Goal: Task Accomplishment & Management: Manage account settings

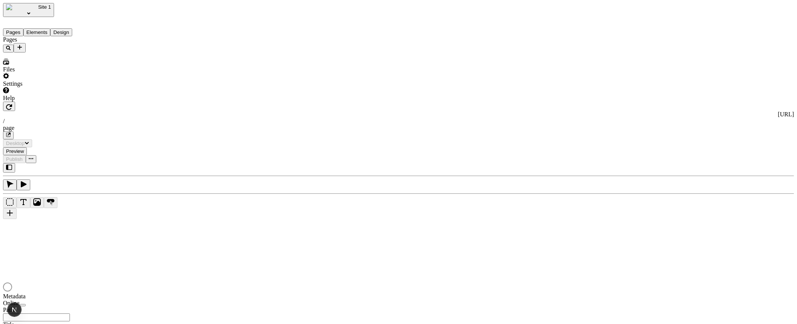
type input "/page"
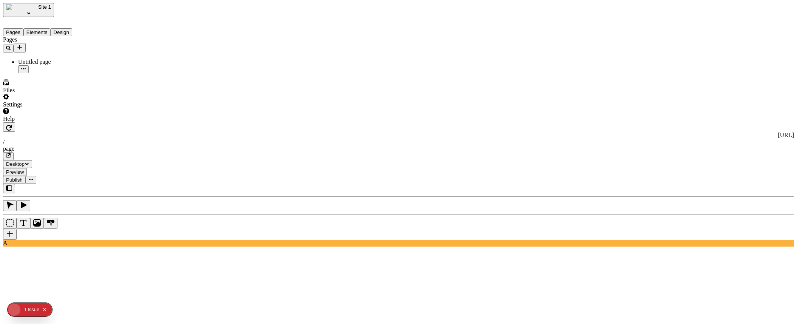
click at [30, 4] on button "Site 1" at bounding box center [28, 10] width 51 height 14
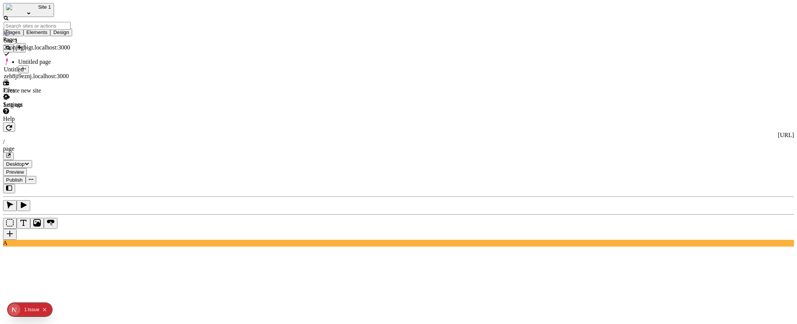
click at [57, 5] on div "Site 1" at bounding box center [48, 10] width 91 height 14
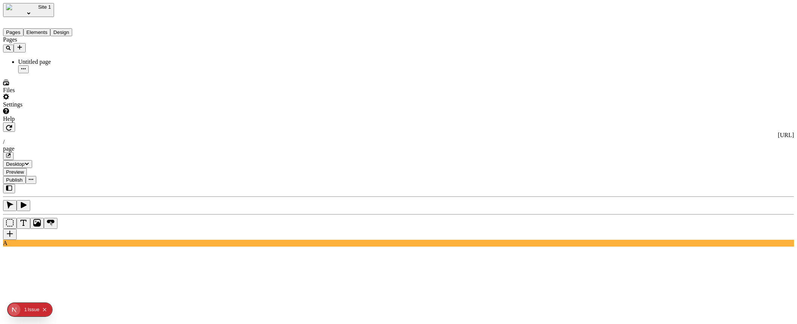
click at [67, 108] on div "Settings" at bounding box center [48, 101] width 91 height 14
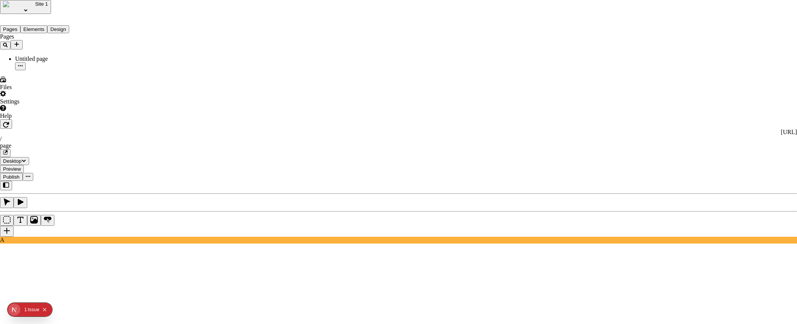
type input "This is the name of a really long webste"
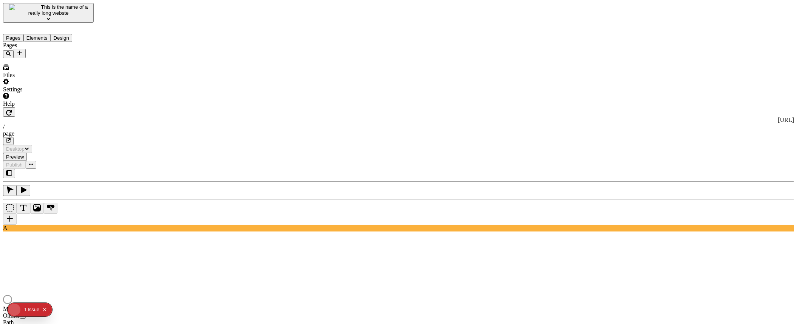
type input "/page"
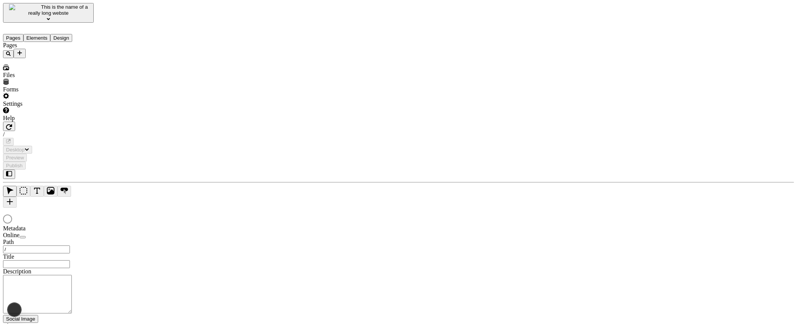
type input "/page"
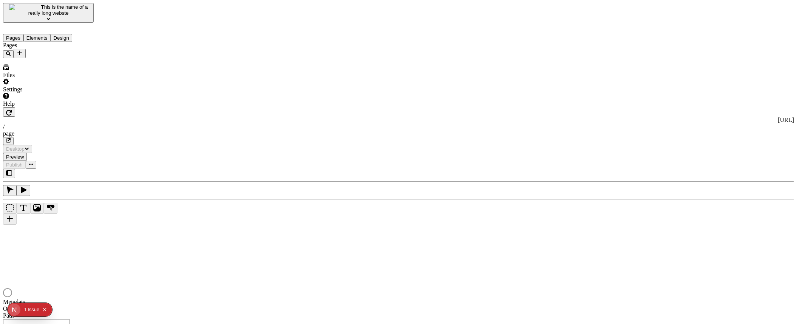
type input "/page"
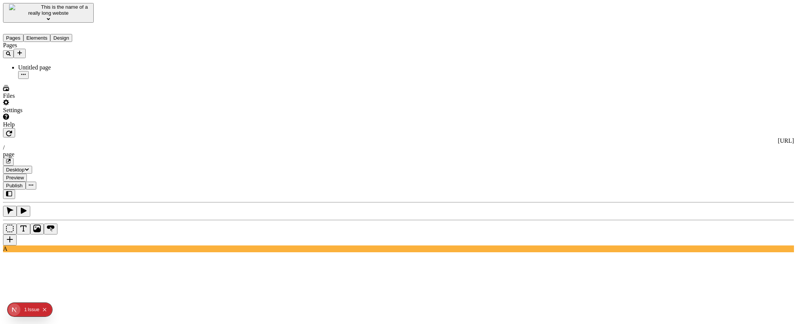
click at [48, 10] on span "This is the name of a really long webste" at bounding box center [58, 10] width 60 height 12
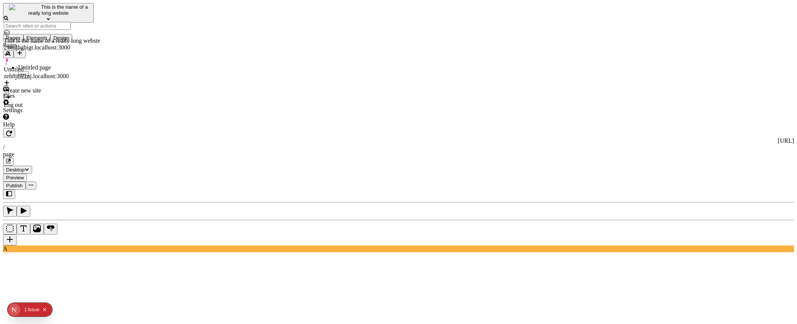
click at [48, 10] on span "This is the name of a really long webste" at bounding box center [58, 10] width 60 height 12
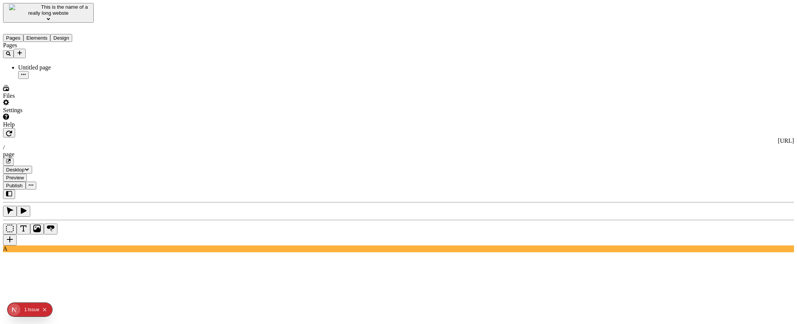
click at [64, 114] on div "Settings" at bounding box center [48, 106] width 91 height 14
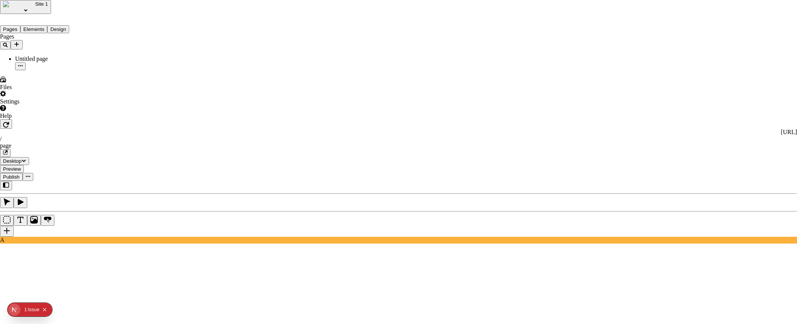
paste input "This is the name of a really long webste"
type input "This is the name of a really long webste"
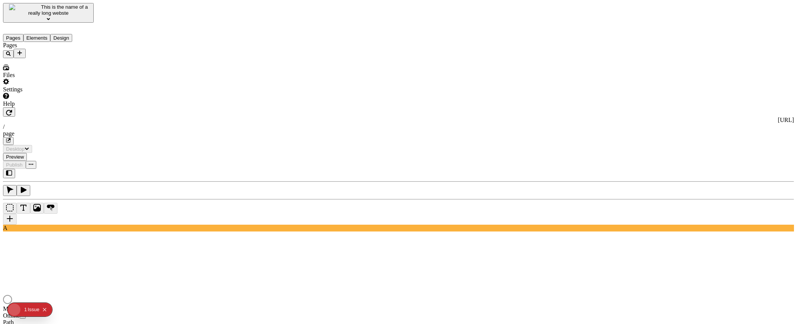
type input "/page"
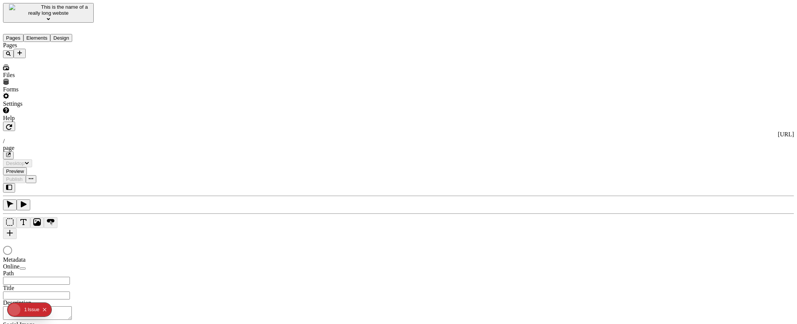
type input "/page"
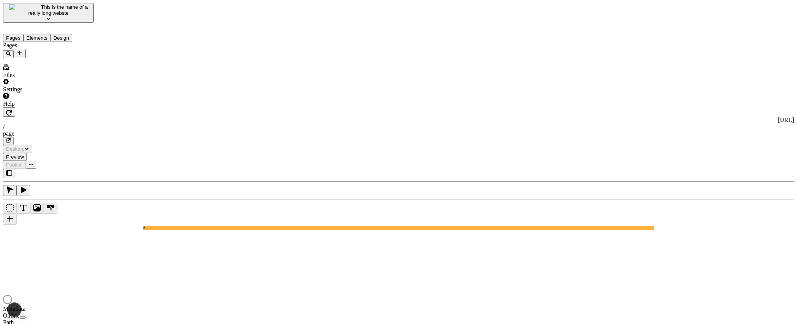
type input "/page"
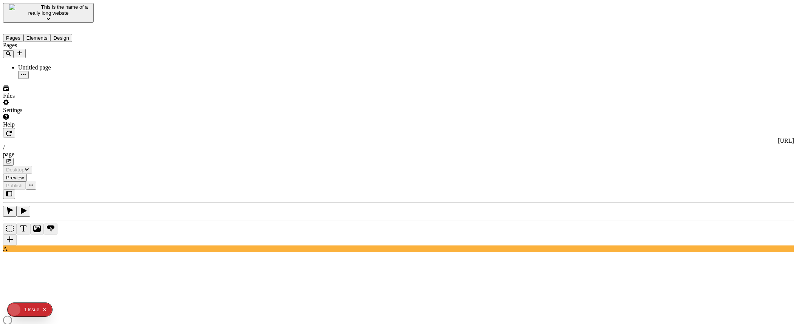
click at [78, 6] on span "This is the name of a really long webste" at bounding box center [58, 10] width 60 height 12
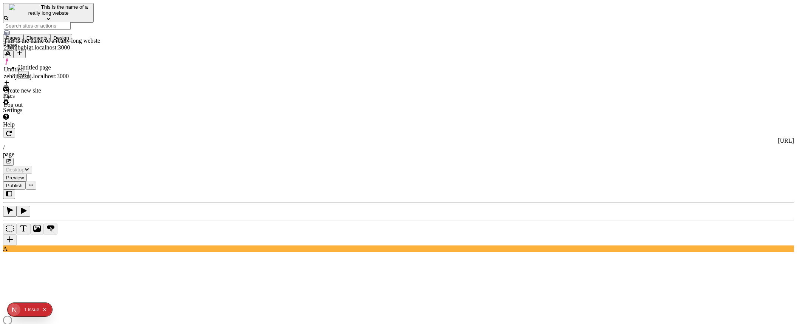
click at [77, 7] on span "This is the name of a really long webste" at bounding box center [58, 10] width 60 height 12
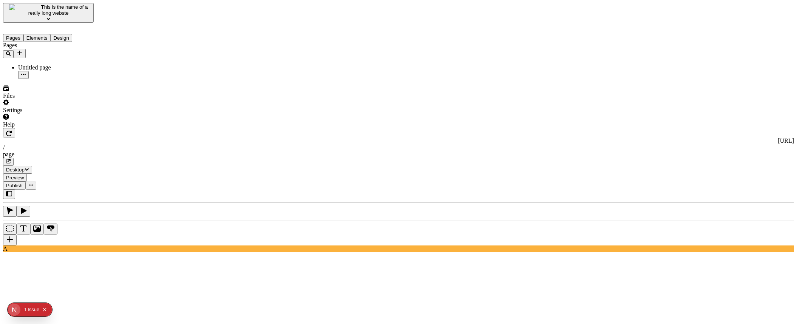
click at [72, 114] on div "Settings" at bounding box center [48, 106] width 91 height 14
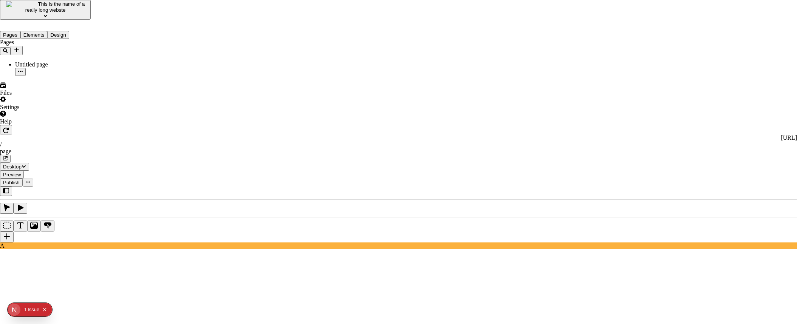
type input "Site 1"
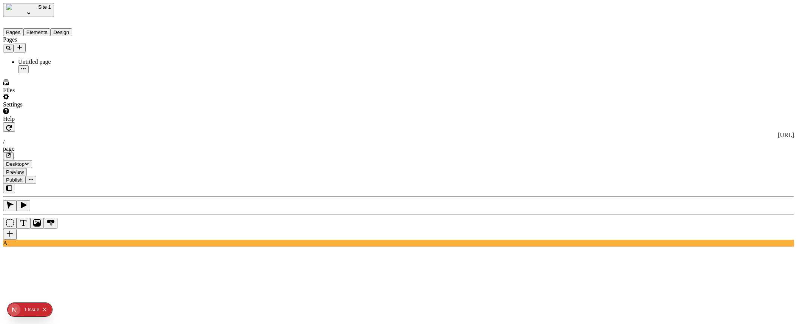
click at [38, 9] on span "Site 1" at bounding box center [44, 7] width 13 height 6
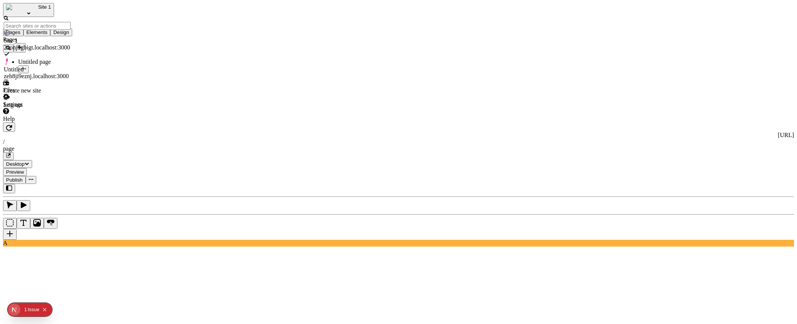
click at [38, 9] on span "Site 1" at bounding box center [44, 7] width 13 height 6
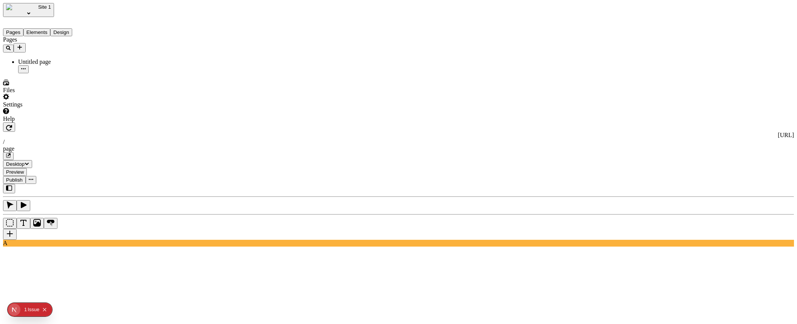
click at [73, 108] on div "Settings" at bounding box center [48, 101] width 91 height 14
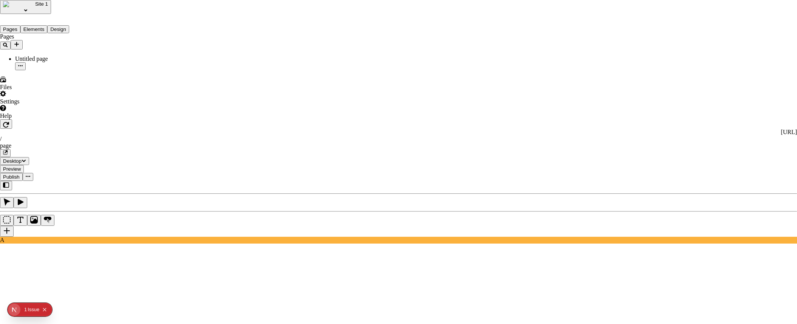
paste input "This is the name of a really long webste"
type input "This is the name of a really long webste"
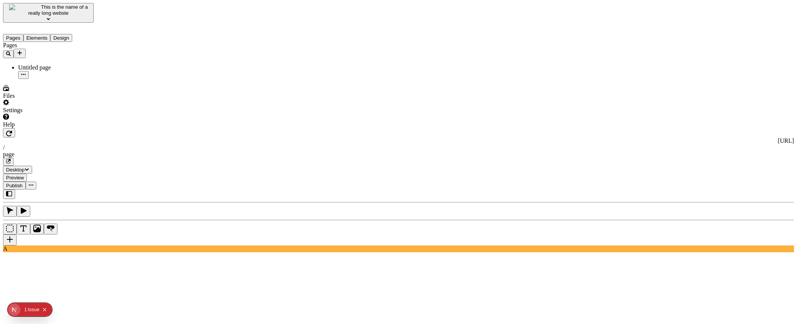
click at [67, 9] on span "This is the name of a really long webste" at bounding box center [58, 10] width 60 height 12
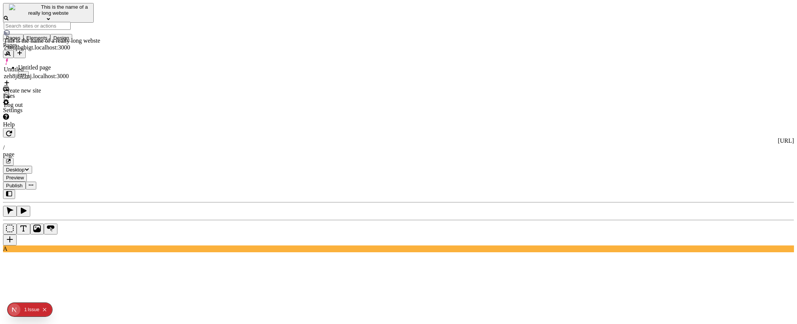
click at [66, 8] on span "This is the name of a really long webste" at bounding box center [58, 10] width 60 height 12
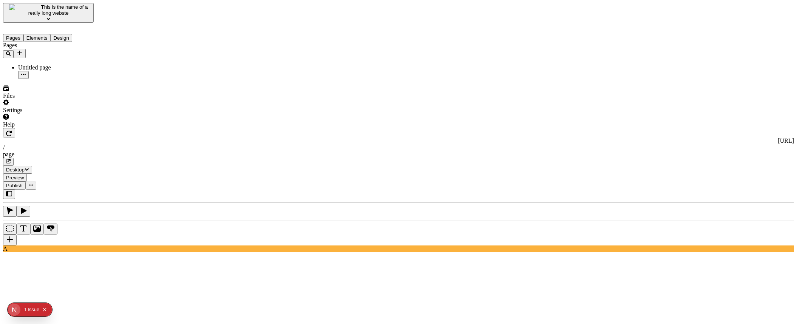
click at [74, 114] on div "Settings" at bounding box center [48, 106] width 91 height 14
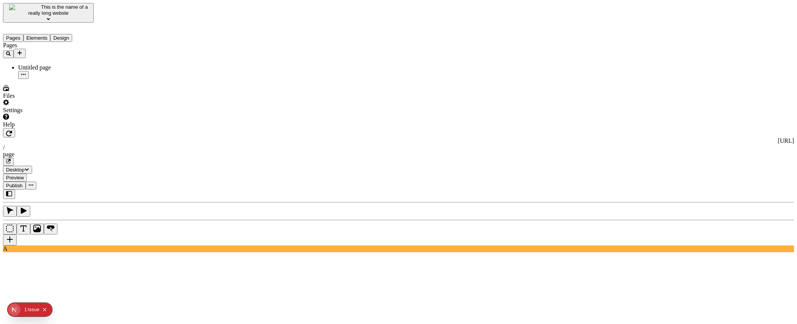
click at [61, 114] on div "Settings" at bounding box center [48, 106] width 91 height 14
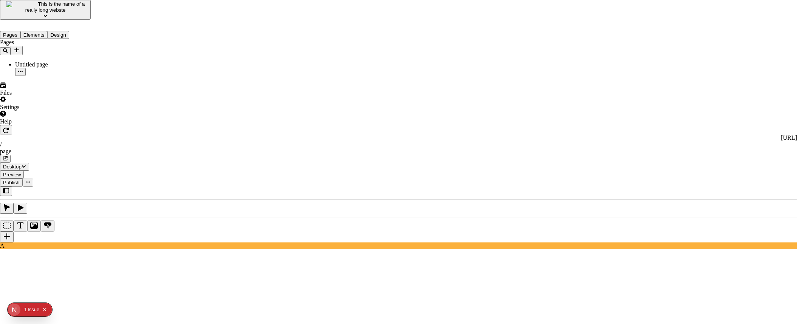
click at [340, 140] on span "Delete" at bounding box center [332, 143] width 16 height 6
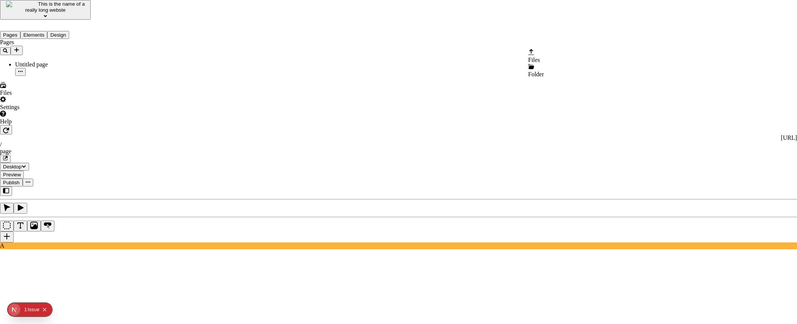
click at [540, 57] on span "Files" at bounding box center [535, 60] width 12 height 6
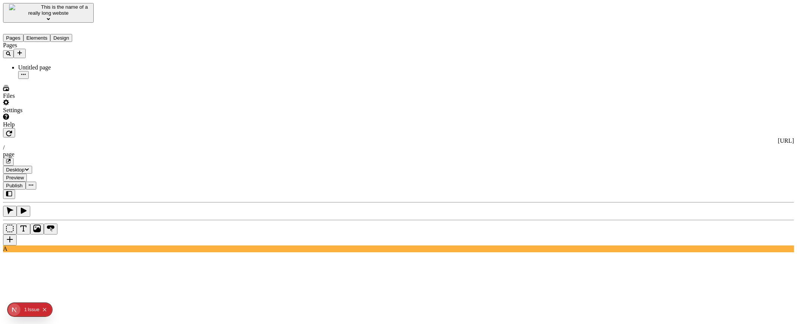
click at [69, 114] on div "Settings" at bounding box center [48, 106] width 91 height 14
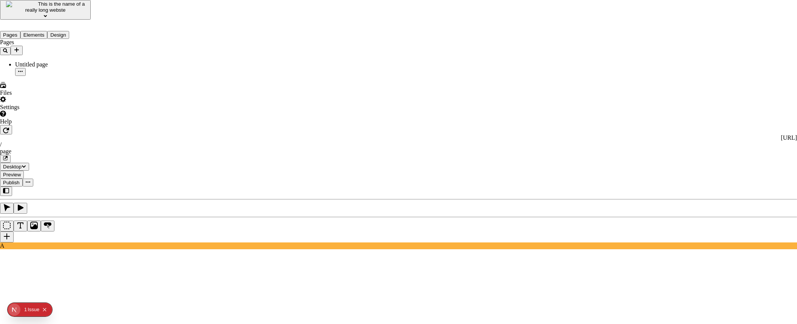
type input "My site"
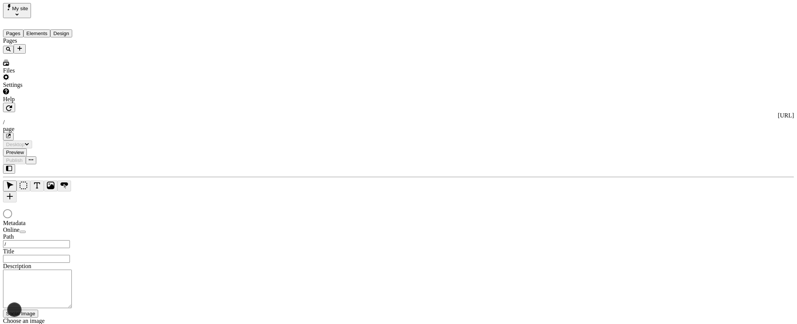
type input "/page"
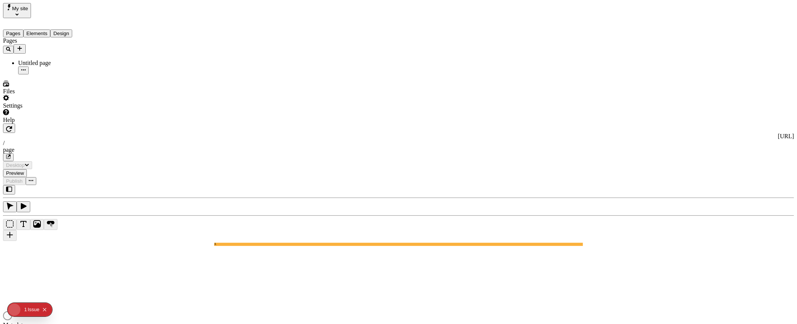
type input "/page"
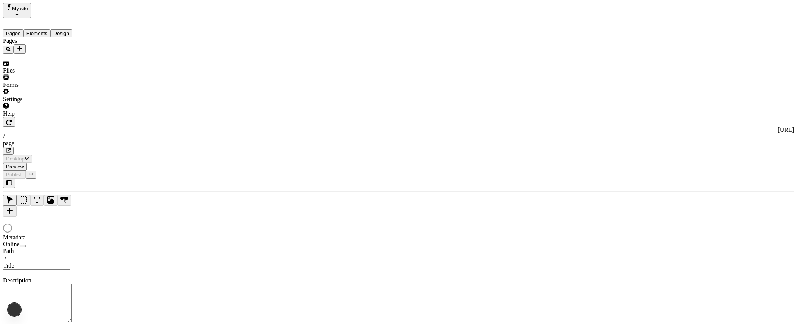
type input "/page"
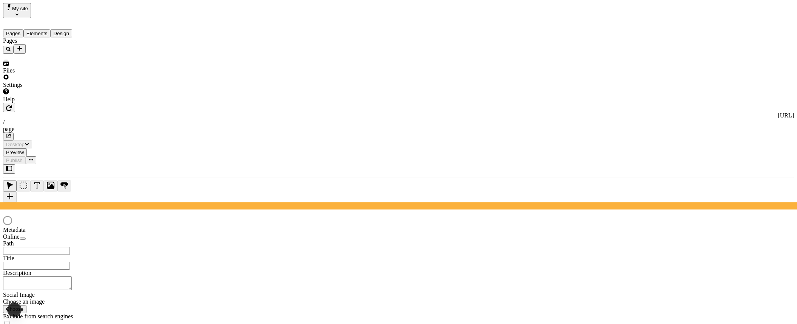
type input "/page"
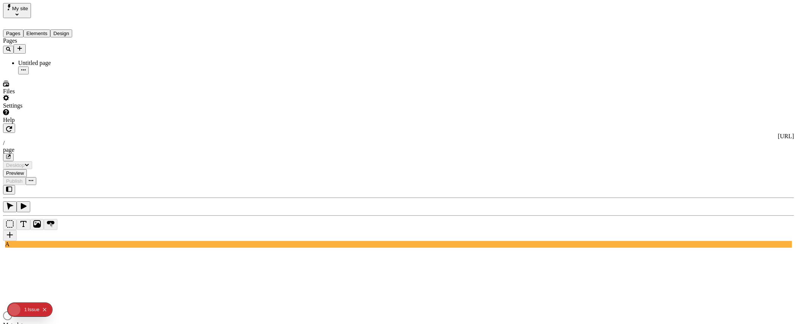
click at [76, 109] on div "Settings" at bounding box center [48, 102] width 91 height 14
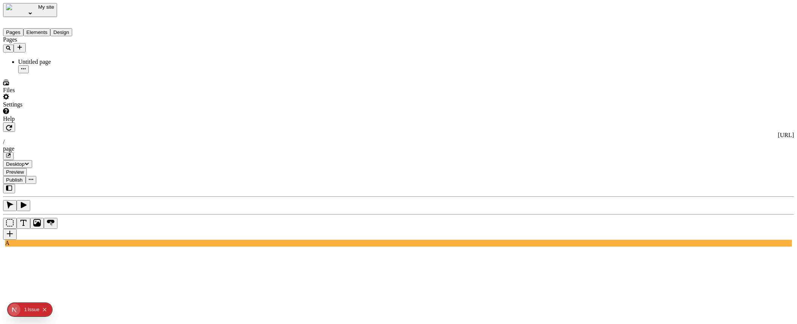
click at [72, 73] on div "Pages Untitled page" at bounding box center [48, 54] width 91 height 37
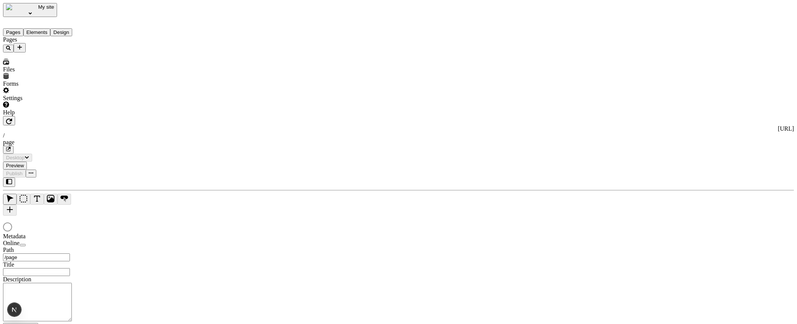
type input "/page"
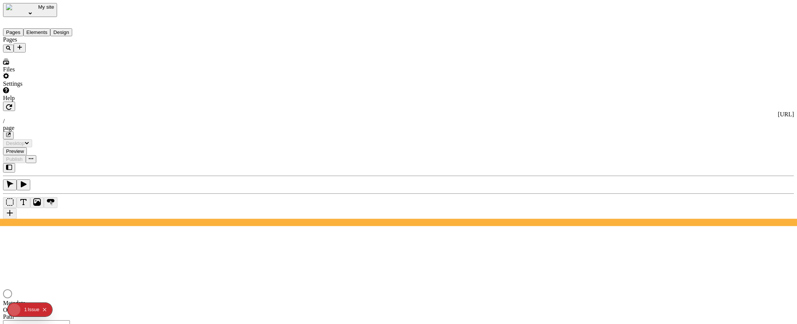
type input "/page"
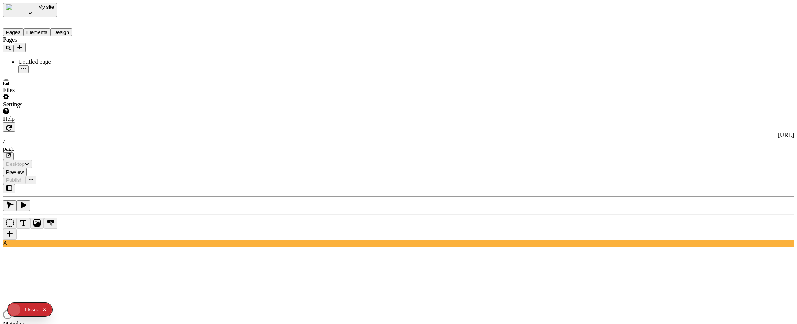
click at [38, 10] on span "My site" at bounding box center [46, 7] width 16 height 6
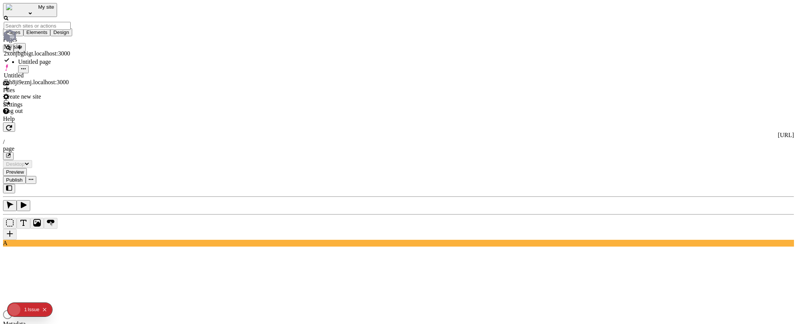
click at [38, 10] on span "My site" at bounding box center [46, 7] width 16 height 6
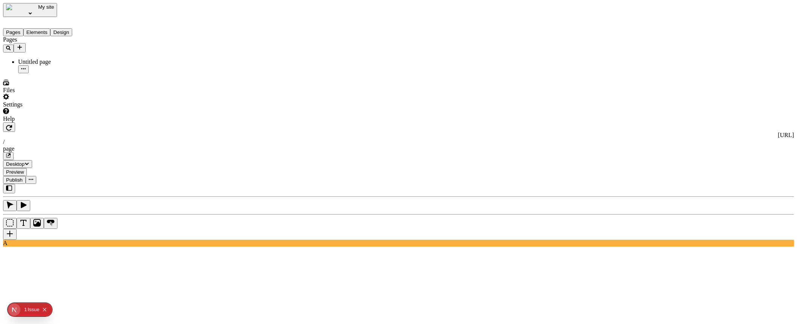
click at [91, 122] on div at bounding box center [48, 122] width 91 height 0
click at [68, 73] on div "Pages Untitled page" at bounding box center [48, 54] width 91 height 37
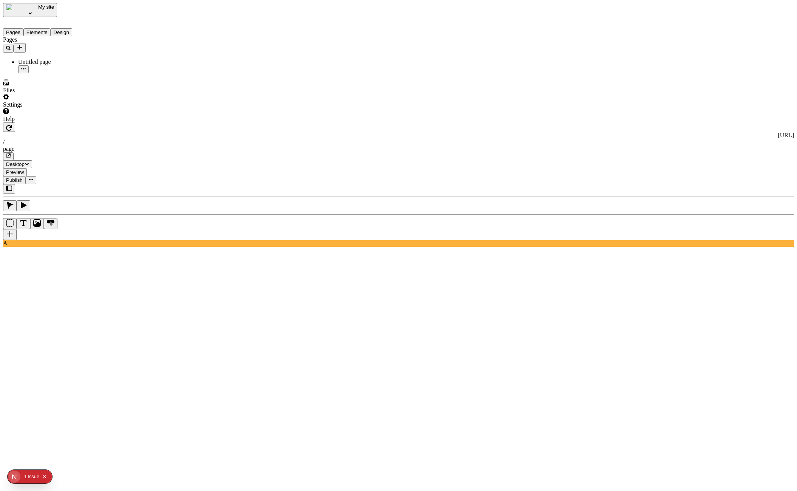
click at [36, 73] on div "Pages Untitled page" at bounding box center [48, 54] width 91 height 37
click at [38, 9] on span "My site" at bounding box center [46, 7] width 16 height 6
click at [59, 9] on div "My site" at bounding box center [48, 10] width 91 height 14
click at [38, 10] on span "My site" at bounding box center [46, 7] width 16 height 6
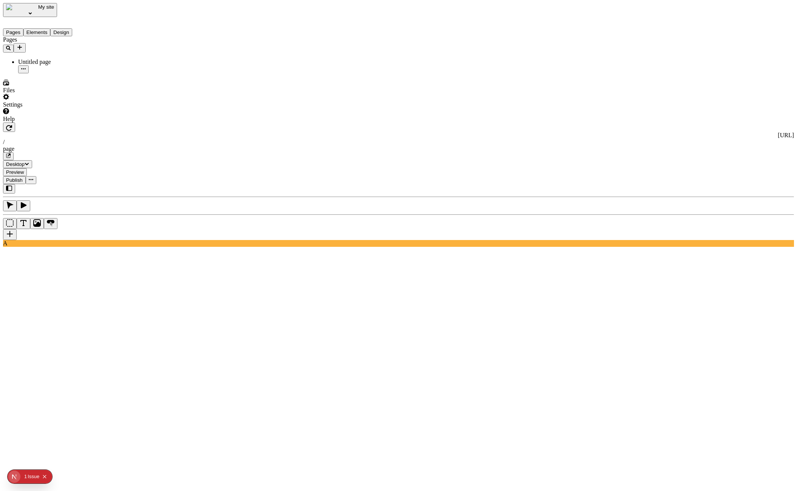
click at [23, 177] on span "Publish" at bounding box center [14, 180] width 17 height 6
